Goal: Contribute content

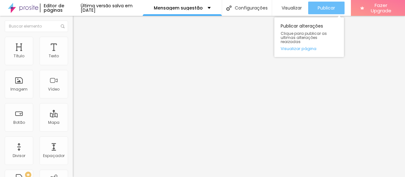
click at [321, 9] on button "Publicar" at bounding box center [326, 8] width 36 height 13
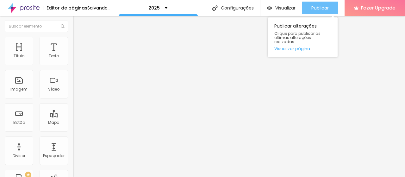
click at [324, 10] on span "Publicar" at bounding box center [319, 7] width 17 height 5
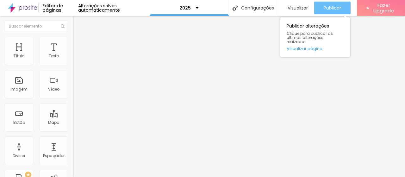
click at [327, 8] on span "Publicar" at bounding box center [332, 7] width 17 height 5
